Goal: Task Accomplishment & Management: Contribute content

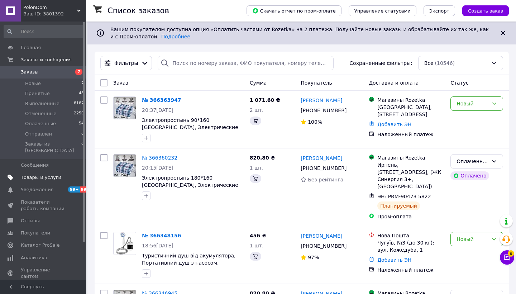
click at [40, 174] on span "Товары и услуги" at bounding box center [41, 177] width 40 height 6
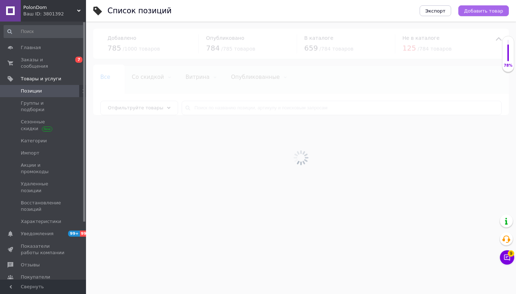
click at [497, 14] on button "Добавить товар" at bounding box center [483, 10] width 51 height 11
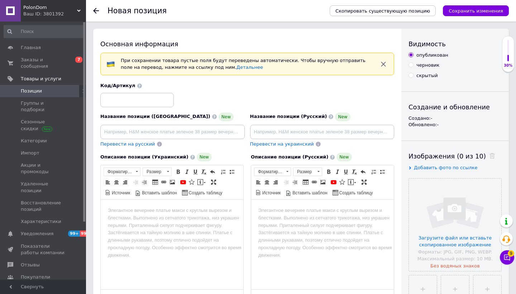
click at [417, 168] on span "Добавить фото по ссылке" at bounding box center [446, 167] width 64 height 5
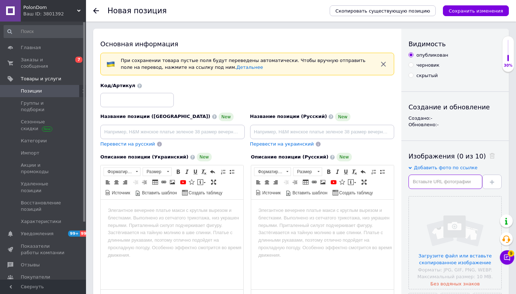
click at [429, 183] on input "text" at bounding box center [446, 182] width 74 height 14
paste input "[URL][DOMAIN_NAME]"
type input "[URL][DOMAIN_NAME]"
click at [491, 185] on button at bounding box center [491, 182] width 19 height 14
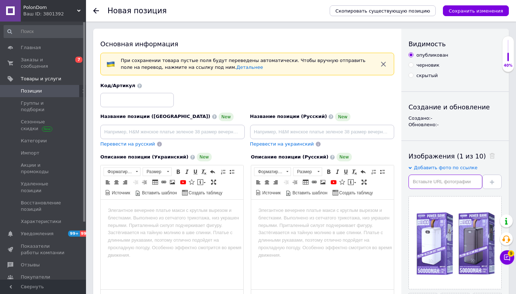
click at [455, 178] on input "text" at bounding box center [446, 182] width 74 height 14
paste input "[URL][DOMAIN_NAME]"
type input "[URL][DOMAIN_NAME]"
click at [491, 181] on icon at bounding box center [492, 182] width 4 height 4
click at [426, 183] on input "text" at bounding box center [446, 182] width 74 height 14
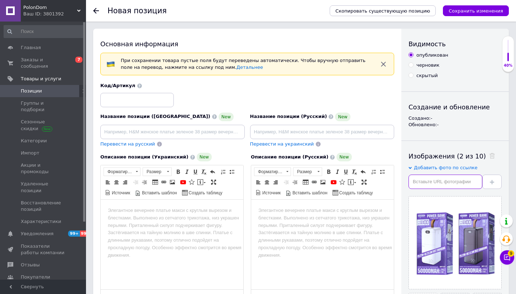
paste input "[URL][DOMAIN_NAME]"
type input "[URL][DOMAIN_NAME]"
click at [492, 182] on use at bounding box center [492, 182] width 4 height 4
click at [438, 185] on input "text" at bounding box center [446, 182] width 74 height 14
paste input "[URL][DOMAIN_NAME]"
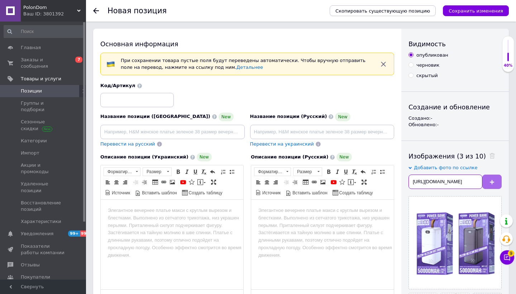
type input "[URL][DOMAIN_NAME]"
click at [492, 182] on use at bounding box center [492, 182] width 4 height 4
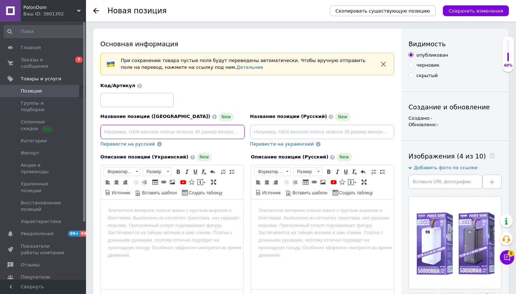
click at [168, 125] on input at bounding box center [172, 132] width 144 height 14
paste input "Power bank Remax RPP-117 50000mAh (реальна ємність) повір банк зовнішній акумул…"
click at [167, 132] on input "Power bank Remax RPP-117 50000mAh (реальна ємність) повір банк зовнішній акумул…" at bounding box center [172, 132] width 144 height 14
click at [169, 132] on input "Power bank Remax RPP-117 50000mAh ^ Павербанк , повір банк зовнішній акумулятор" at bounding box center [172, 132] width 144 height 14
click at [208, 131] on input "Power bank Remax RPP-117 50000mAh, Павербанк , повір банк зовнішній акумулятор" at bounding box center [172, 132] width 144 height 14
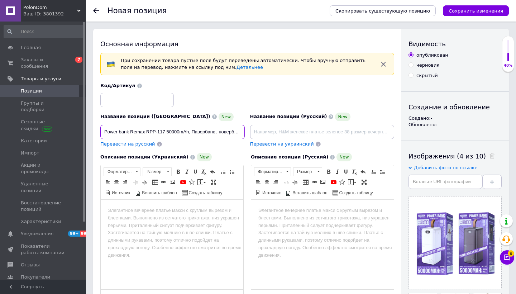
click at [227, 130] on input "Power bank Remax RPP-117 50000mAh, Павербанк , повербан банк зовнішній акумулят…" at bounding box center [172, 132] width 144 height 14
type input "Power bank Remax RPP-117 50000mAh, Павербанк , повербан зовнішній акумулятор"
click at [133, 145] on span "Перевести на русский" at bounding box center [127, 143] width 55 height 5
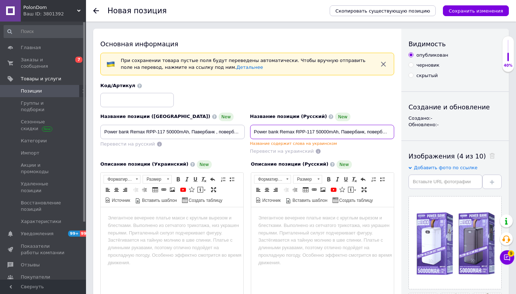
click at [361, 132] on input "Power bank Remax RPP-117 50000mAh, Павербанк, повербан внешний аккумулятор" at bounding box center [322, 132] width 144 height 14
click at [339, 131] on input "Power bank Remax RPP-117 50000mAh, Павербанк, повербан внешний аккумулятор" at bounding box center [322, 132] width 144 height 14
type input "Power bank Remax RPP-117 50000mAh, Павербанк, повербанк внешний аккумулятор"
click at [352, 141] on div "Название содержит слова на украинском" at bounding box center [322, 143] width 144 height 5
click at [342, 131] on input "Power bank Remax RPP-117 50000mAh, Павербанк, повербанк внешний аккумулятор" at bounding box center [322, 132] width 144 height 14
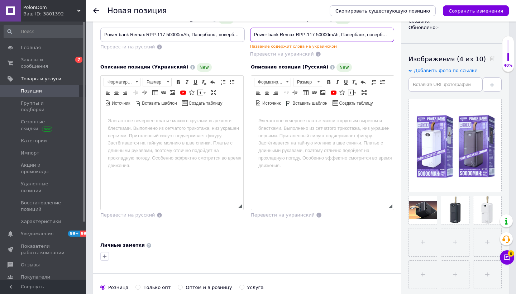
scroll to position [113, 0]
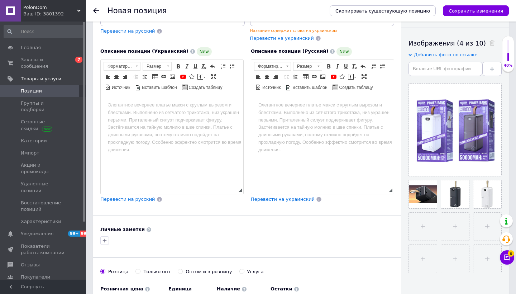
click at [205, 116] on html at bounding box center [172, 105] width 143 height 22
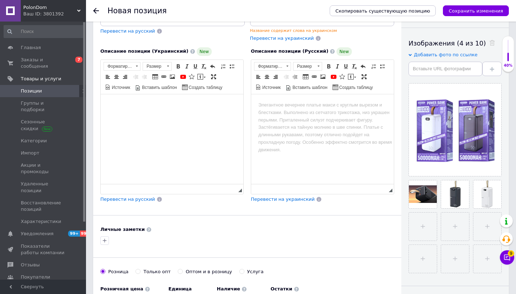
paste body "Визуальный текстовый редактор, ABBAE112-049F-48C5-8CD0-1623FF99825A"
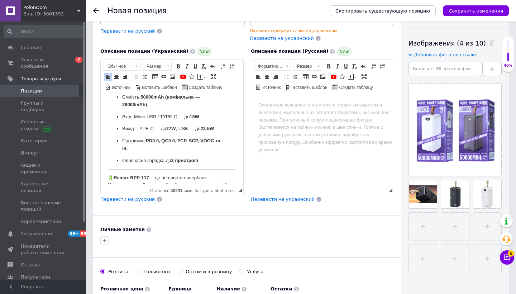
click at [114, 174] on p "🔋 Remax RPP-117 — це не просто повербанк. Це енергетичний щит , який робить ваш…" at bounding box center [172, 185] width 128 height 22
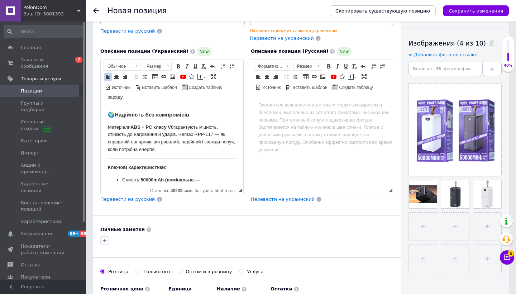
scroll to position [257, 0]
click at [108, 154] on body "Remax RPP-117 — енергія, що йде з тобою Забудьте про “низький заряд” — Remax RP…" at bounding box center [172, 59] width 128 height 430
click at [116, 111] on h3 "🌍 Надійність без компромісів" at bounding box center [172, 114] width 128 height 6
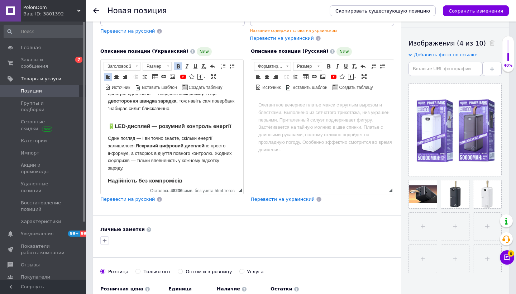
scroll to position [180, 0]
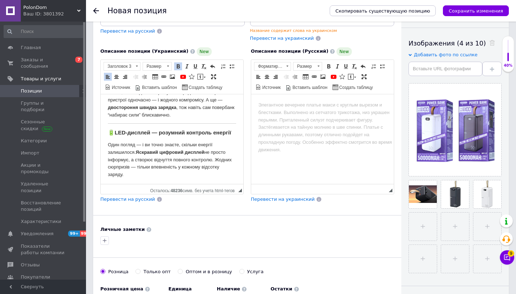
click at [115, 129] on h3 "🔋 LED-дисплей — розумний контроль енергії" at bounding box center [172, 132] width 128 height 6
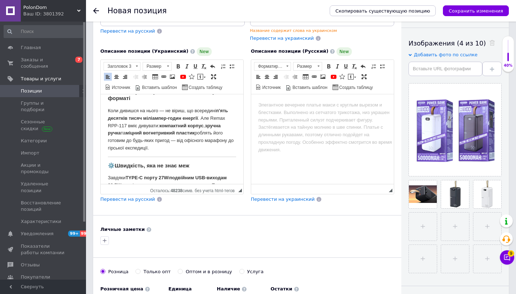
scroll to position [86, 0]
click at [115, 164] on h3 "⚙️ Швидкість, яка не знає меж" at bounding box center [172, 166] width 128 height 6
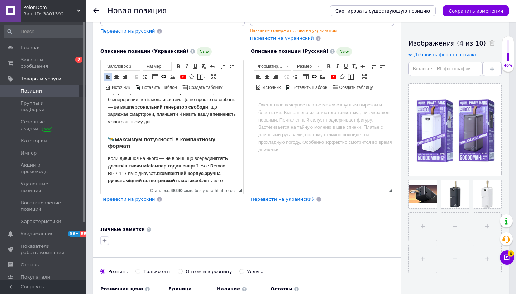
scroll to position [30, 0]
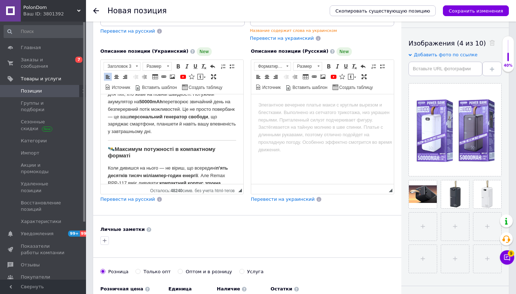
click at [116, 145] on h3 "🛰️ Максимум потужності в компактному форматі" at bounding box center [172, 151] width 128 height 13
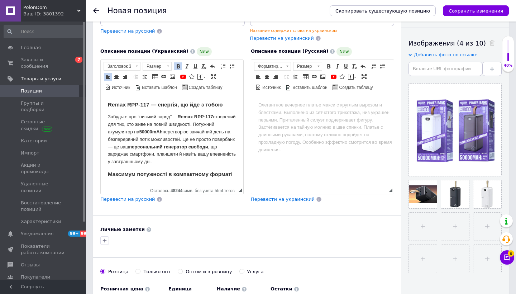
scroll to position [0, 0]
drag, startPoint x: 109, startPoint y: 103, endPoint x: 224, endPoint y: 104, distance: 114.3
click at [224, 104] on h3 "Remax RPP-117 — енергія, що йде з тобою" at bounding box center [172, 104] width 128 height 6
click at [114, 75] on span at bounding box center [117, 77] width 6 height 6
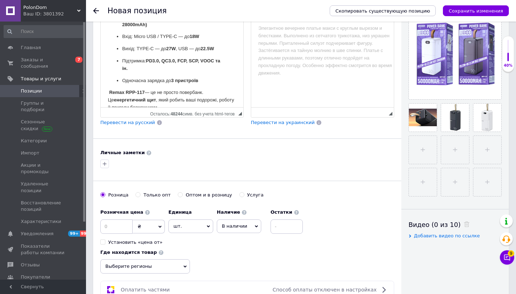
scroll to position [207, 0]
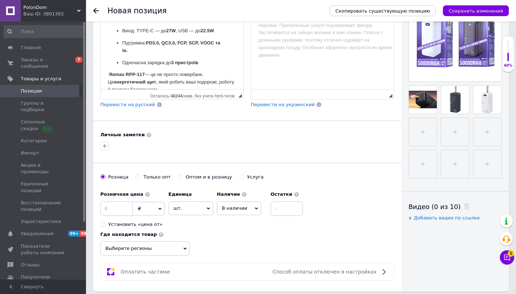
click at [136, 104] on span "Перевести на русский" at bounding box center [127, 104] width 55 height 5
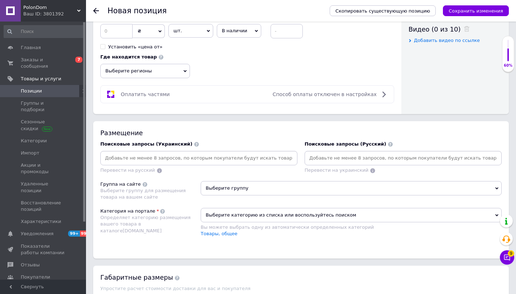
scroll to position [418, 0]
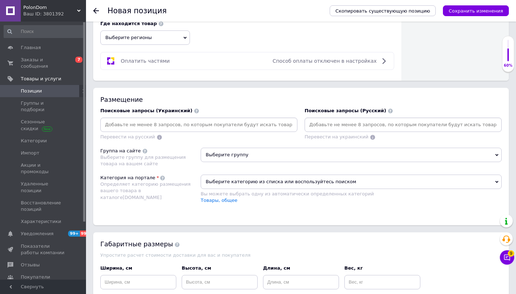
click at [343, 126] on input at bounding box center [403, 124] width 194 height 11
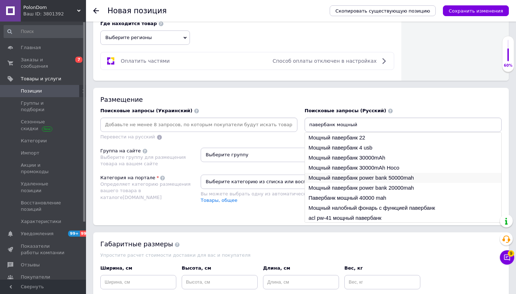
type input "павербанк мощный"
click at [371, 179] on li "Мощный павербанк power bank 50000mah" at bounding box center [403, 178] width 196 height 10
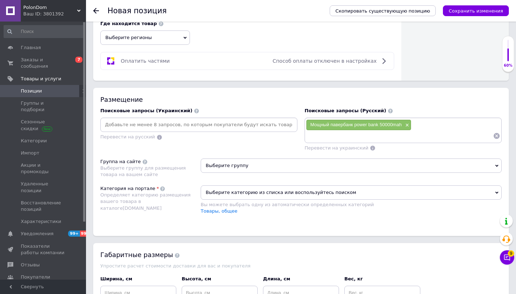
click at [370, 134] on input at bounding box center [399, 135] width 187 height 11
type input "мощный павербанк"
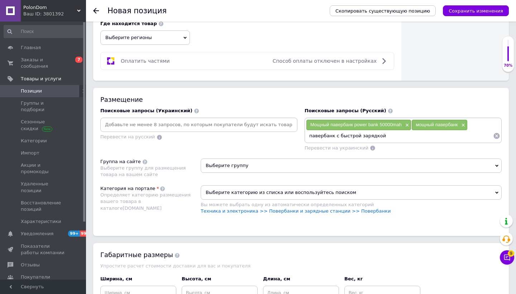
type input "павербанк с быстрой зарядкой"
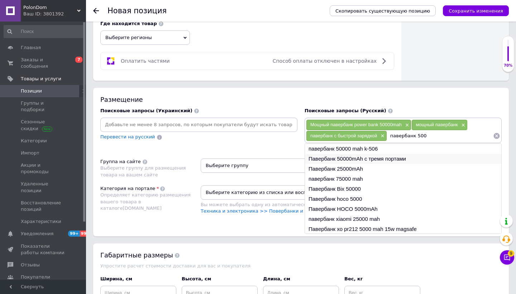
type input "павербанк 500"
click at [378, 157] on li "Павербанк 50000mAh с тремя портами" at bounding box center [403, 159] width 196 height 10
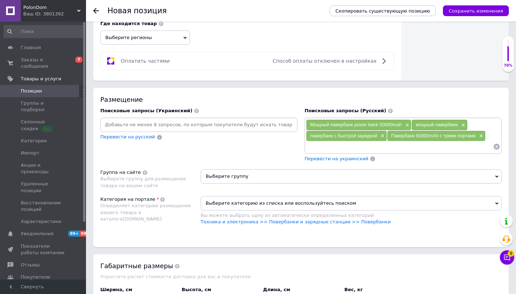
click at [357, 144] on input at bounding box center [399, 146] width 187 height 11
type input "павербанк хоко"
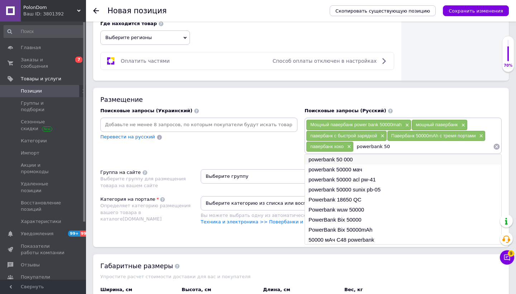
type input "powerbank 50"
click at [362, 160] on li "powerbank 50 000" at bounding box center [403, 159] width 196 height 10
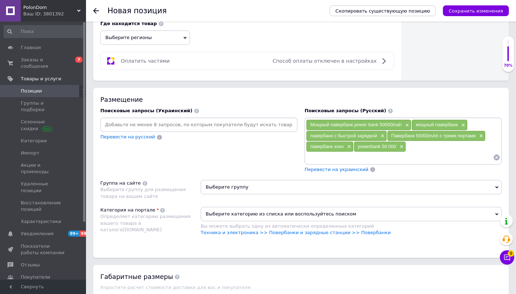
click at [415, 146] on div "Мощный павербанк power bank 50000mah × мощный павербанк × павербанк с быстрой з…" at bounding box center [403, 140] width 194 height 43
click at [358, 156] on input at bounding box center [399, 157] width 187 height 11
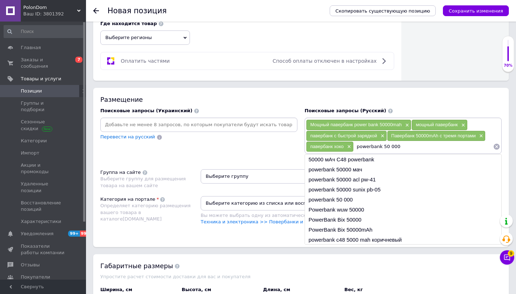
click at [389, 145] on input "powerbank 50 000" at bounding box center [423, 146] width 139 height 11
type input "powerbank 50000"
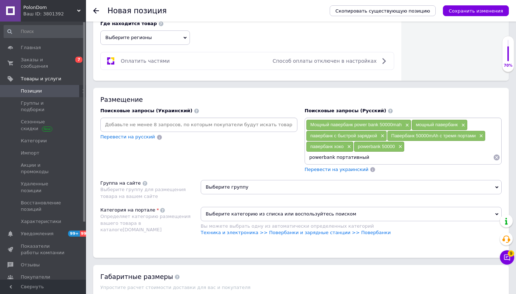
type input "powerbank портативный"
type input "powerbank с быстрой зарядкой"
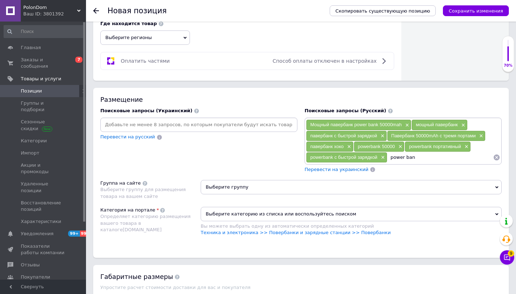
type input "power bank"
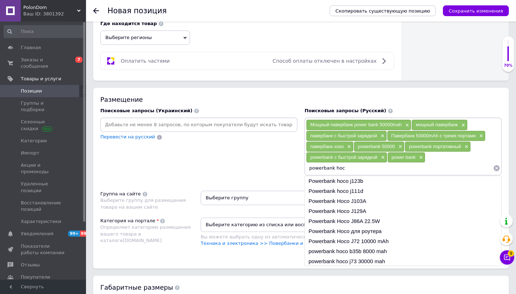
type input "powerbank hoco"
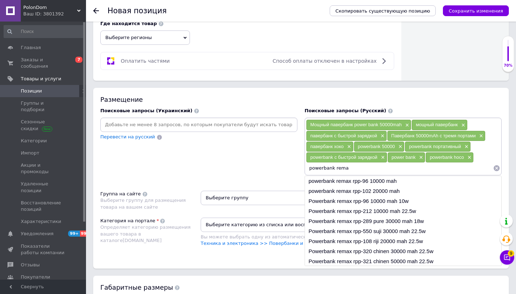
type input "powerbank remax"
click at [276, 175] on div "Поисковые запросы (Украинский) Перевести на русский" at bounding box center [199, 145] width 204 height 83
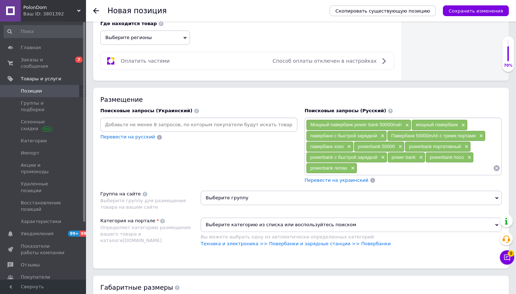
click at [328, 179] on span "Перевести на украинский" at bounding box center [337, 179] width 64 height 5
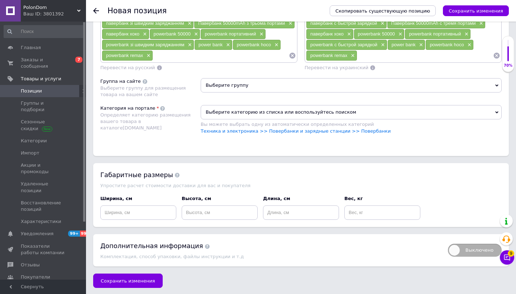
scroll to position [530, 0]
click at [367, 130] on link "Техника и электроника >> Повербанки и зарядные станции >> Повербанки" at bounding box center [296, 131] width 190 height 5
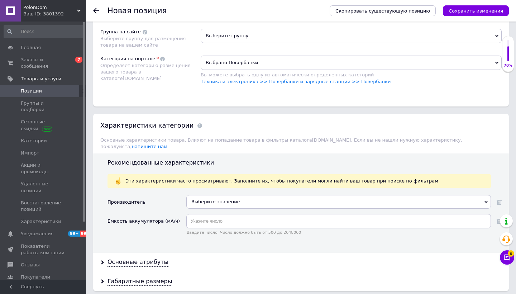
scroll to position [608, 0]
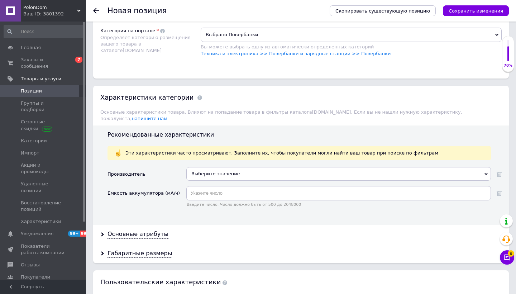
click at [216, 168] on div "Выберите значение" at bounding box center [338, 174] width 305 height 14
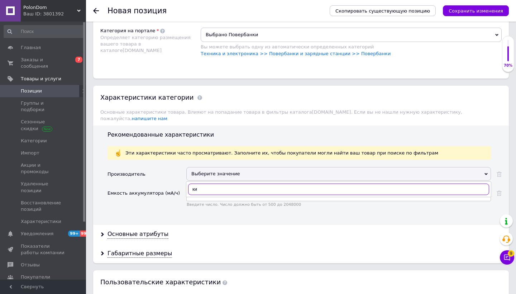
type input "кит"
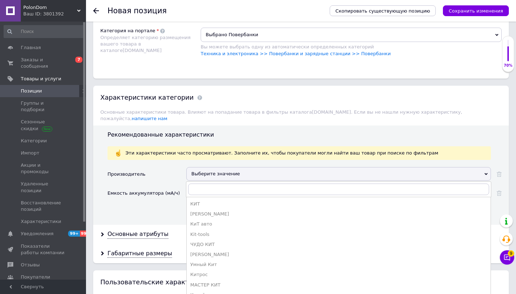
click at [166, 186] on div "Емкость аккумулятора (мА/ч)" at bounding box center [144, 193] width 72 height 14
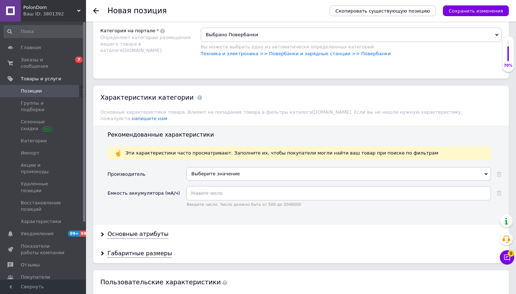
click at [217, 167] on div "Выберите значение" at bounding box center [338, 174] width 305 height 14
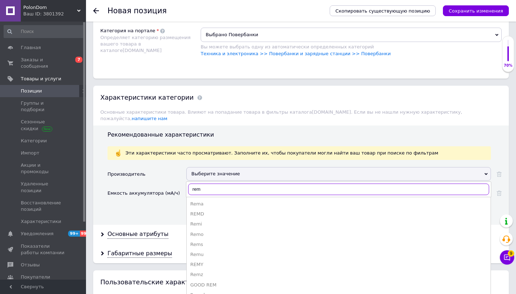
type input "rema"
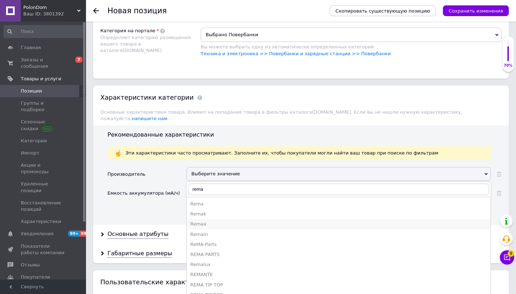
click at [213, 221] on div "Remax" at bounding box center [338, 224] width 297 height 6
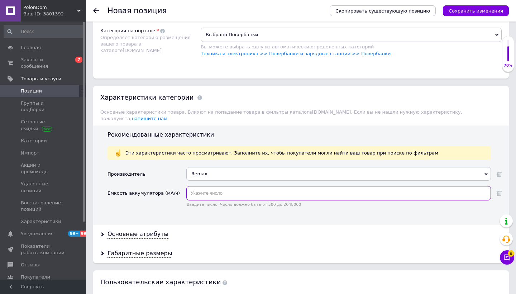
click at [209, 186] on input "text" at bounding box center [338, 193] width 305 height 14
type input "50000"
click at [144, 229] on div "Основные атрибуты" at bounding box center [301, 234] width 416 height 19
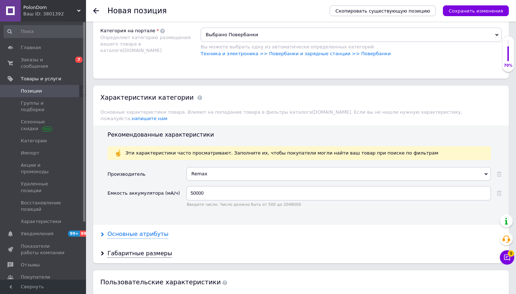
click at [146, 230] on div "Основные атрибуты" at bounding box center [138, 234] width 61 height 8
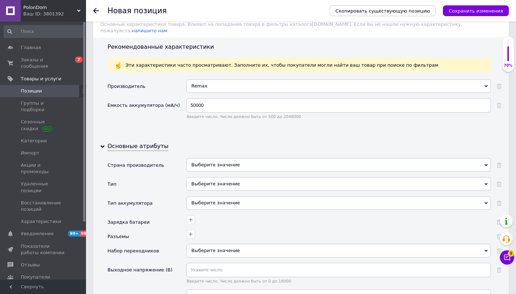
scroll to position [732, 0]
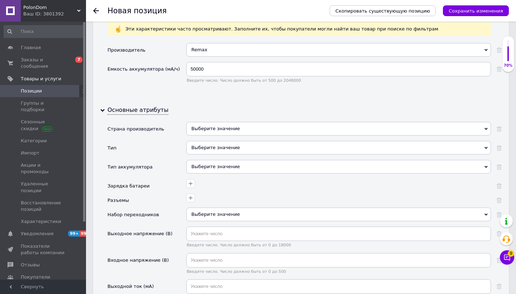
click at [207, 141] on div "Выберите значение" at bounding box center [338, 148] width 305 height 14
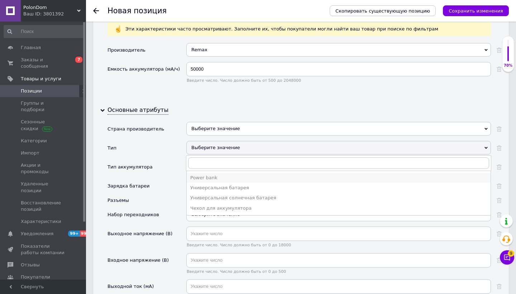
click at [213, 175] on div "Power bank" at bounding box center [338, 178] width 297 height 6
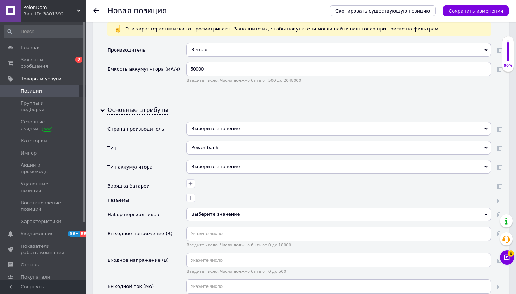
click at [223, 160] on div "Выберите значение" at bounding box center [338, 167] width 305 height 14
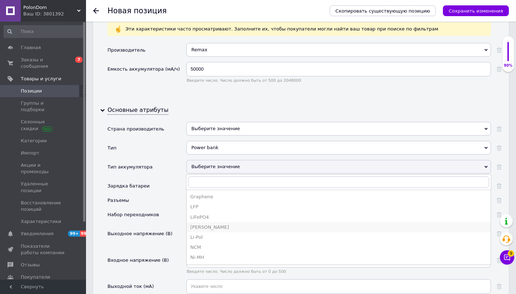
click at [207, 224] on div "[PERSON_NAME]" at bounding box center [338, 227] width 297 height 6
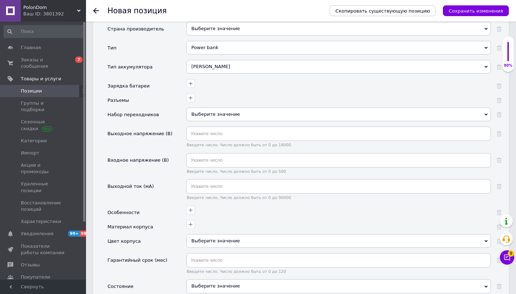
scroll to position [833, 0]
click at [188, 80] on icon "button" at bounding box center [191, 83] width 6 height 6
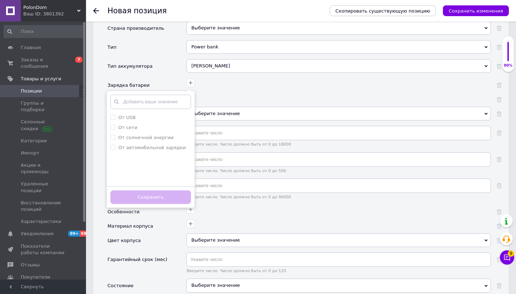
click at [168, 78] on div "Зарядка батареи" at bounding box center [147, 85] width 79 height 14
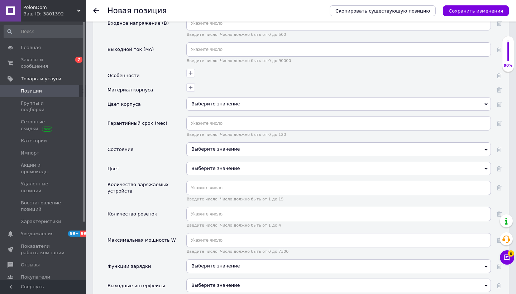
scroll to position [970, 0]
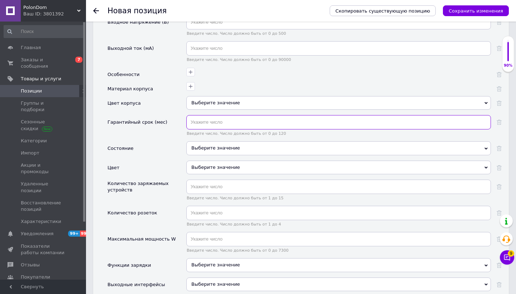
click at [210, 115] on input "text" at bounding box center [338, 122] width 305 height 14
type input "6"
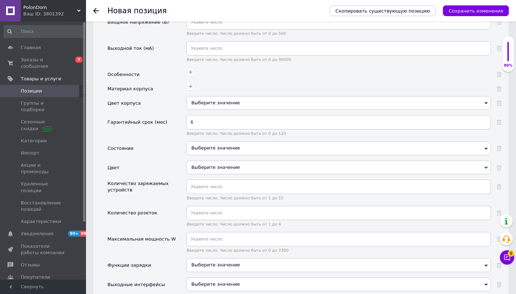
click at [195, 141] on div "Выберите значение" at bounding box center [338, 148] width 305 height 14
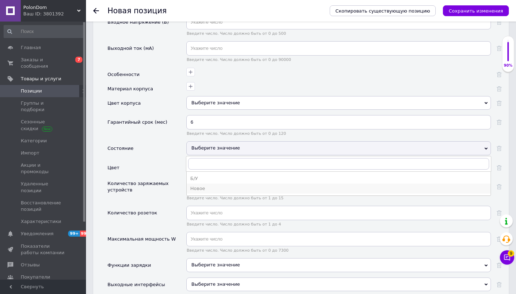
click at [204, 185] on div "Новое" at bounding box center [338, 188] width 297 height 6
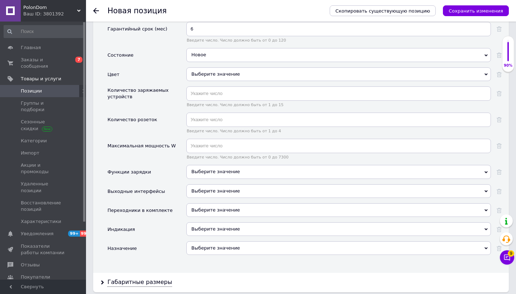
scroll to position [1068, 0]
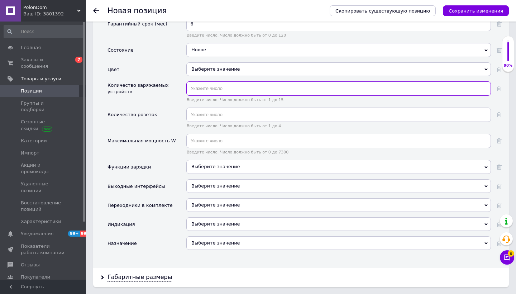
click at [209, 82] on input "text" at bounding box center [338, 88] width 305 height 14
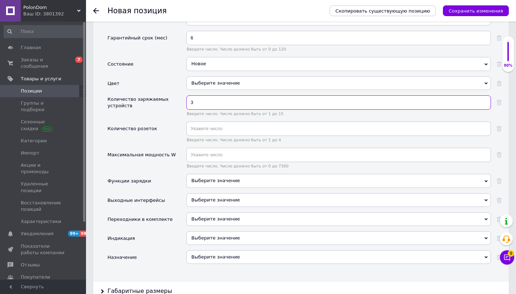
type input "3"
click at [198, 231] on div "Выберите значение" at bounding box center [338, 238] width 305 height 14
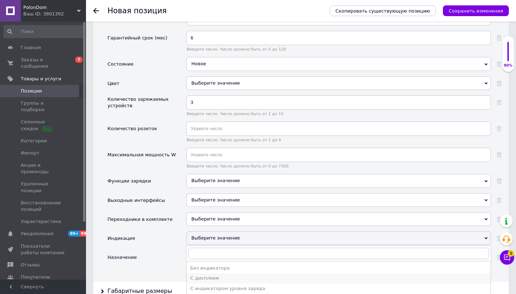
click at [195, 275] on div "С дисплеем" at bounding box center [338, 278] width 297 height 6
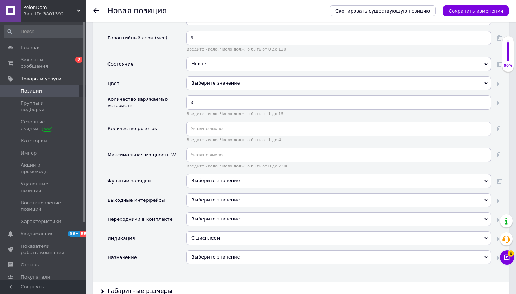
click at [205, 250] on div "Выберите значение" at bounding box center [338, 257] width 305 height 14
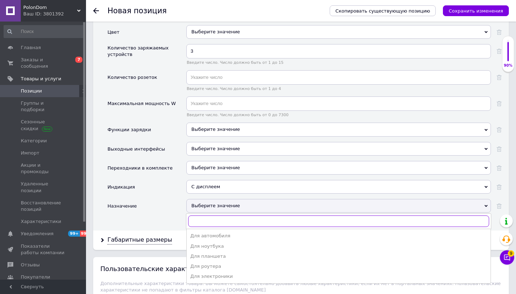
scroll to position [1107, 0]
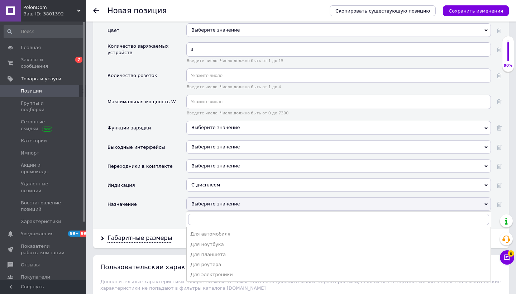
click at [172, 197] on div "Назначение" at bounding box center [147, 206] width 79 height 19
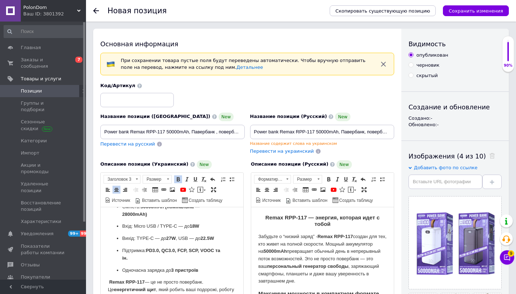
scroll to position [0, 0]
click at [260, 152] on span "Перевести на украинский" at bounding box center [282, 150] width 64 height 5
type input "Power bank Remax RPP-117 50000mAh, Павербанк, повербанк внешний аккумулятор"
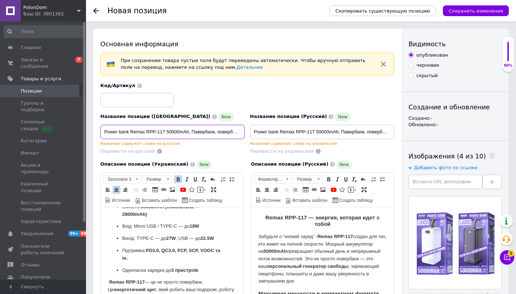
click at [233, 132] on input "Power bank Remax RPP-117 50000mAh, Павербанк, повербанк внешний аккумулятор" at bounding box center [172, 132] width 144 height 14
click at [127, 149] on span "Перевести на русский" at bounding box center [127, 150] width 55 height 5
type input "Power bank Remax RPP-117 50000mAh, [GEOGRAPHIC_DATA], повербанк вшной аккумулят…"
click at [194, 130] on input "Power bank Remax RPP-117 50000mAh, Павербанк, повербанк внешний аккумулятор" at bounding box center [172, 132] width 144 height 14
click at [226, 132] on input "Power bank Remax RPP-117 50000mAh, Павербанк, повербанк внешний аккумулятор" at bounding box center [172, 132] width 144 height 14
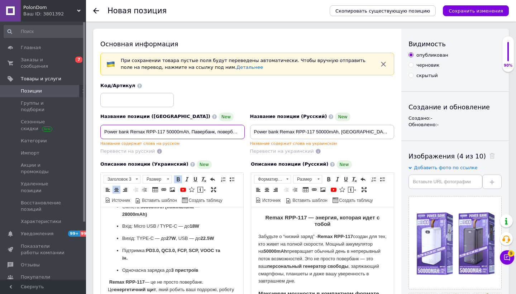
drag, startPoint x: 191, startPoint y: 129, endPoint x: 250, endPoint y: 135, distance: 60.2
click at [250, 135] on div "Название позиции (Украинский) New Power bank Remax RPP-117 50000mAh, Павербанк,…" at bounding box center [247, 118] width 299 height 77
paste input "зовнішній акумулятор"
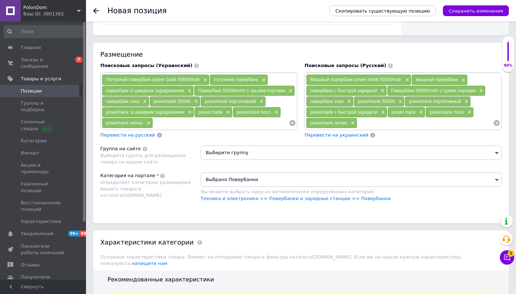
scroll to position [463, 0]
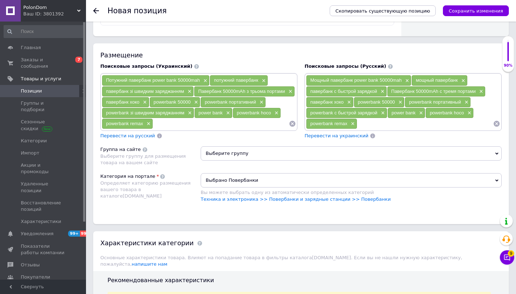
type input "Power bank Remax RPP-117 50000mAh, Павербанк, повербанк зовнішній акумулятор"
click at [367, 124] on input at bounding box center [425, 123] width 136 height 11
type input "з"
type input "powerbank 30000"
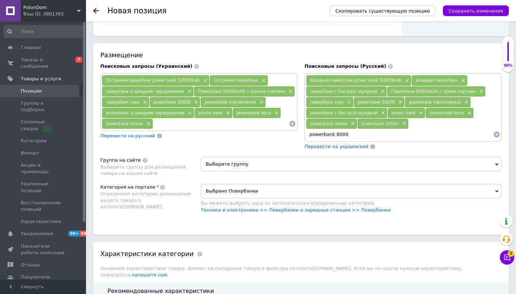
type input "powerbank 80000"
type input "powerbank с фонариком"
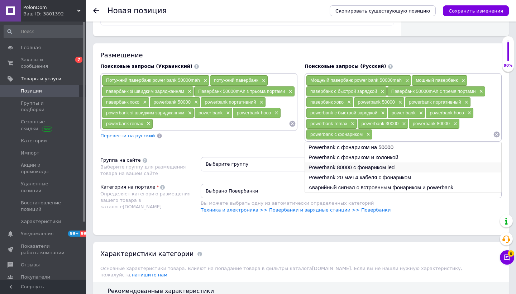
click at [393, 167] on li "Powerbank 80000 с фонариком led" at bounding box center [403, 167] width 196 height 10
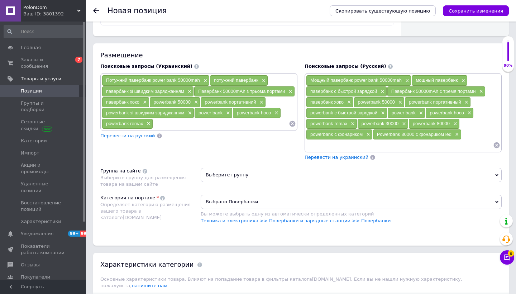
click at [379, 147] on input at bounding box center [399, 145] width 187 height 11
type input "павербанк с фонариком"
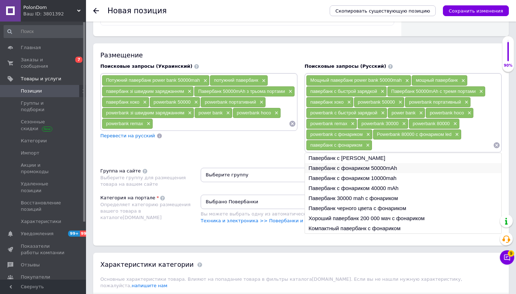
click at [326, 168] on li "Павербанк с фонариком 50000mAh" at bounding box center [403, 168] width 196 height 10
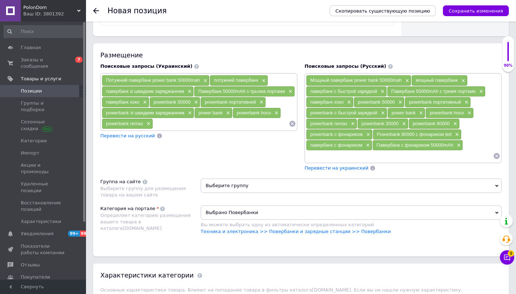
click at [354, 155] on input at bounding box center [399, 156] width 187 height 11
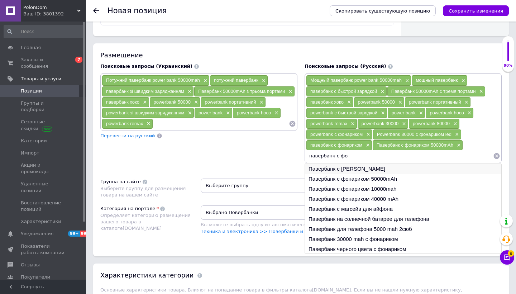
type input "павербанк с фо"
click at [366, 168] on li "Павербанк с [PERSON_NAME]" at bounding box center [403, 169] width 196 height 10
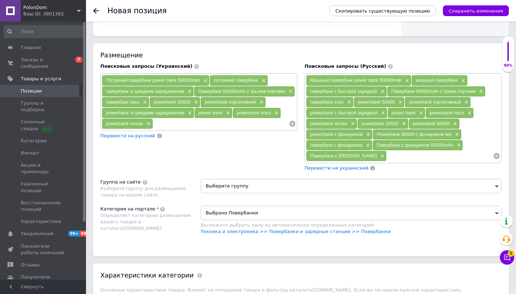
click at [349, 169] on span "Перевести на украинский" at bounding box center [337, 167] width 64 height 5
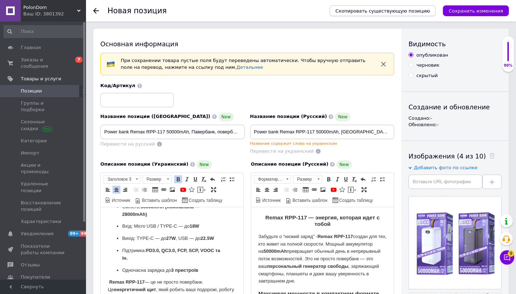
scroll to position [0, 0]
click at [476, 15] on button "Сохранить изменения" at bounding box center [476, 10] width 66 height 11
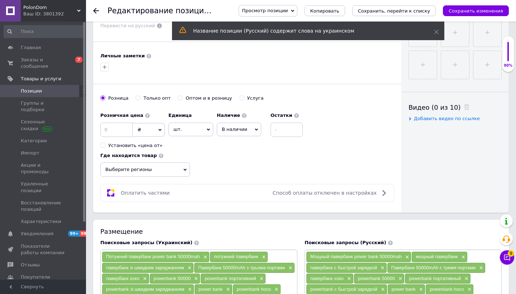
scroll to position [282, 0]
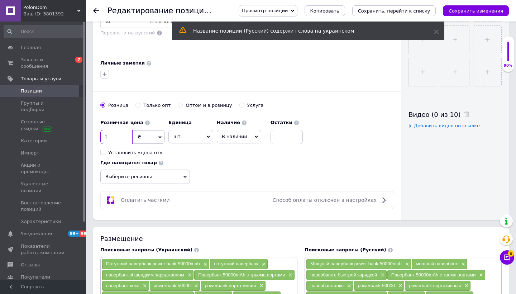
click at [115, 135] on input at bounding box center [116, 137] width 32 height 14
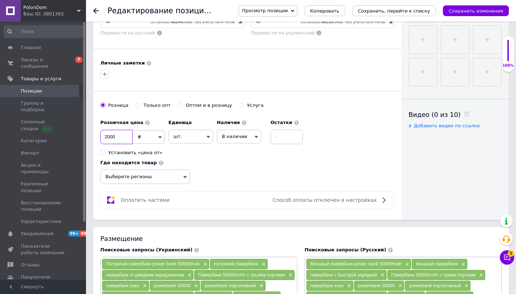
type input "2000"
click at [207, 109] on div "Розница Только опт Оптом и в розницу [GEOGRAPHIC_DATA]" at bounding box center [247, 109] width 294 height 14
click at [204, 104] on div "Оптом и в розницу" at bounding box center [209, 105] width 46 height 6
click at [182, 104] on input "Оптом и в розницу" at bounding box center [180, 104] width 5 height 5
radio input "true"
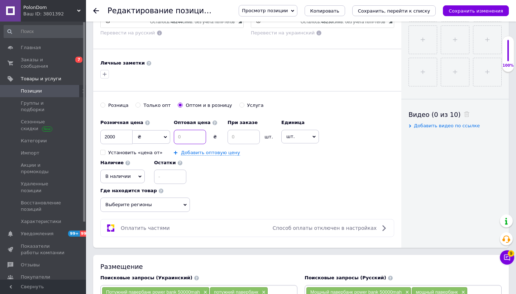
click at [192, 134] on input at bounding box center [190, 137] width 32 height 14
type input "1600"
click at [244, 134] on input at bounding box center [244, 137] width 32 height 14
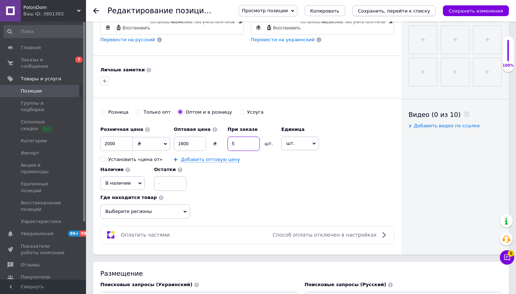
type input "5"
click at [425, 11] on icon "Сохранить, перейти к списку" at bounding box center [394, 10] width 72 height 5
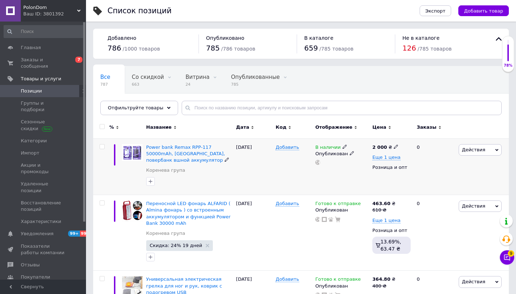
click at [471, 150] on span "Действия" at bounding box center [473, 149] width 23 height 5
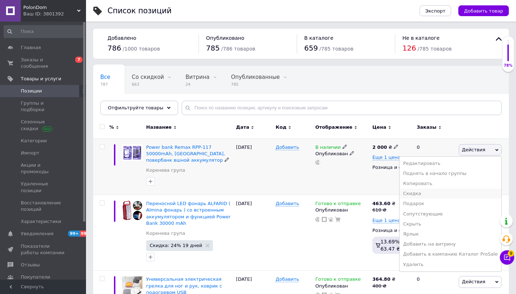
click at [447, 191] on li "Скидка" at bounding box center [451, 193] width 102 height 10
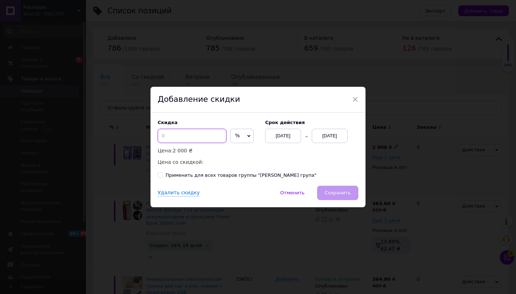
click at [192, 133] on input at bounding box center [192, 136] width 69 height 14
type input "24"
click at [326, 132] on div "[DATE]" at bounding box center [330, 136] width 36 height 14
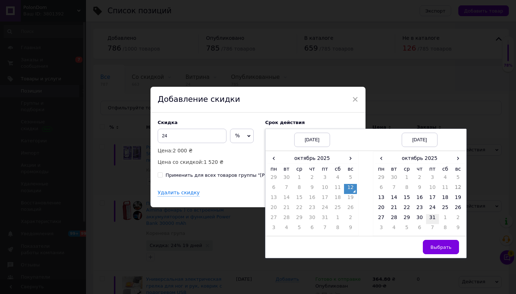
click at [435, 218] on td "31" at bounding box center [432, 219] width 13 height 10
click at [439, 246] on span "Выбрать" at bounding box center [440, 246] width 21 height 5
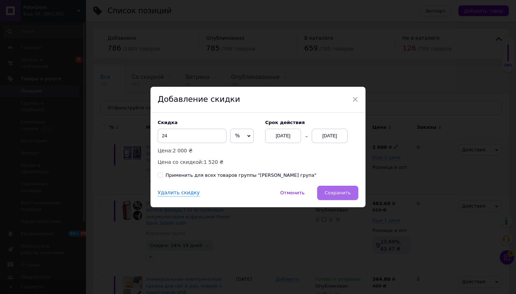
click at [351, 186] on button "Сохранить" at bounding box center [337, 193] width 41 height 14
